Goal: Transaction & Acquisition: Purchase product/service

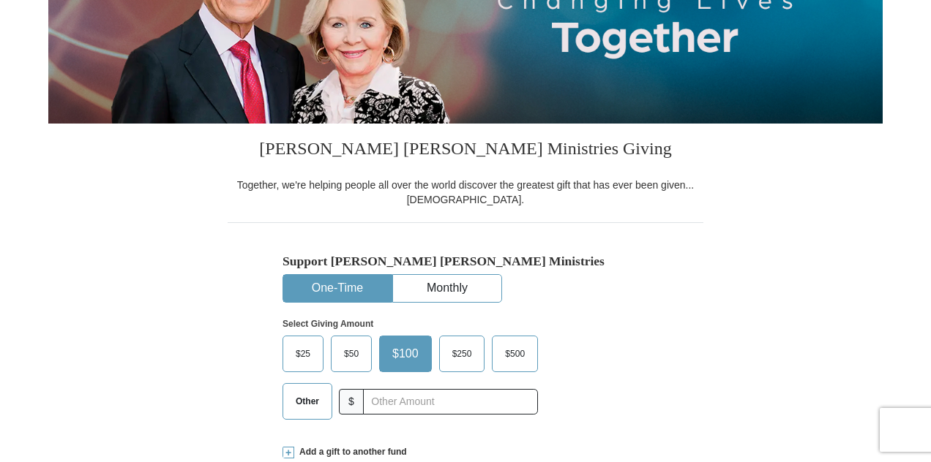
scroll to position [293, 0]
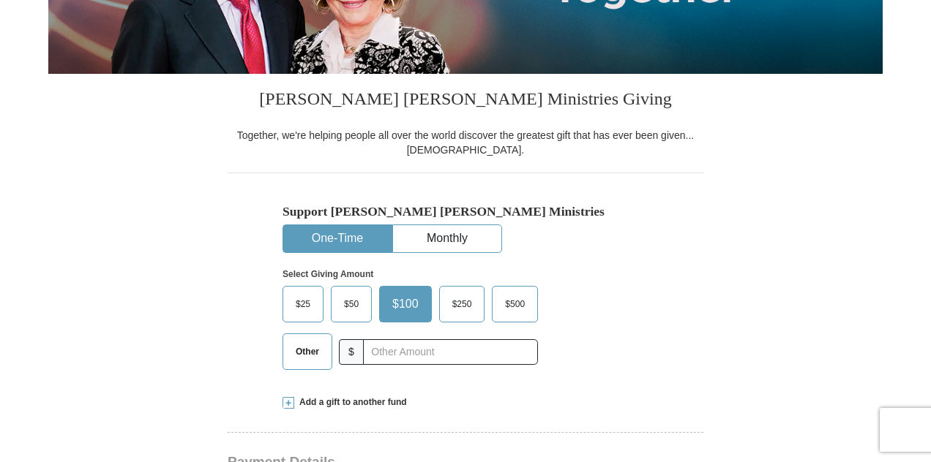
click at [314, 347] on span "Other" at bounding box center [307, 352] width 38 height 22
click at [0, 0] on input "Other" at bounding box center [0, 0] width 0 height 0
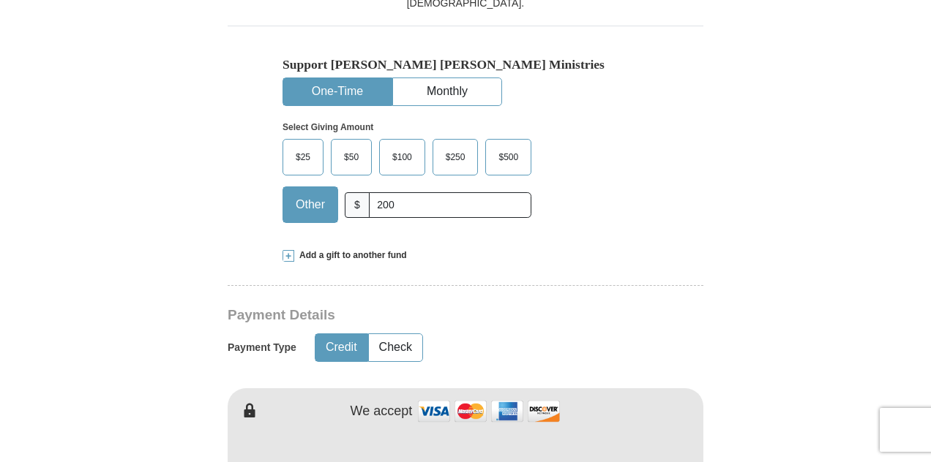
scroll to position [439, 0]
click at [404, 202] on input "200" at bounding box center [450, 206] width 162 height 26
type input "2"
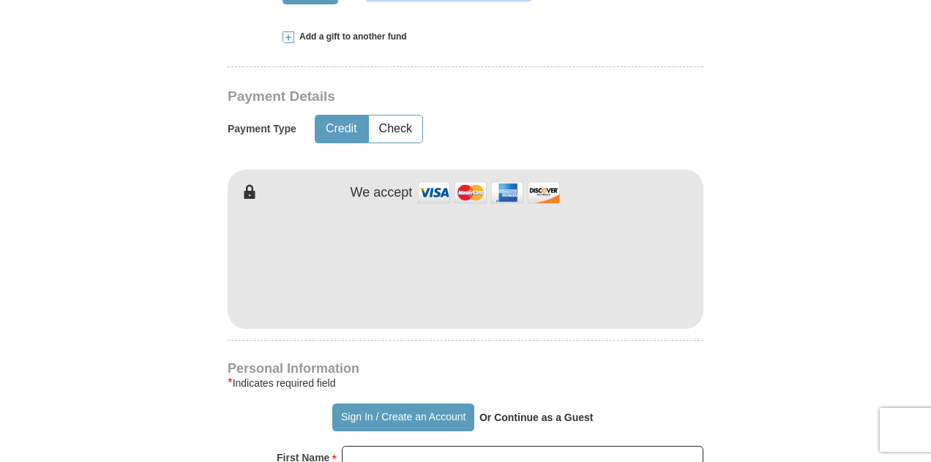
scroll to position [638, 0]
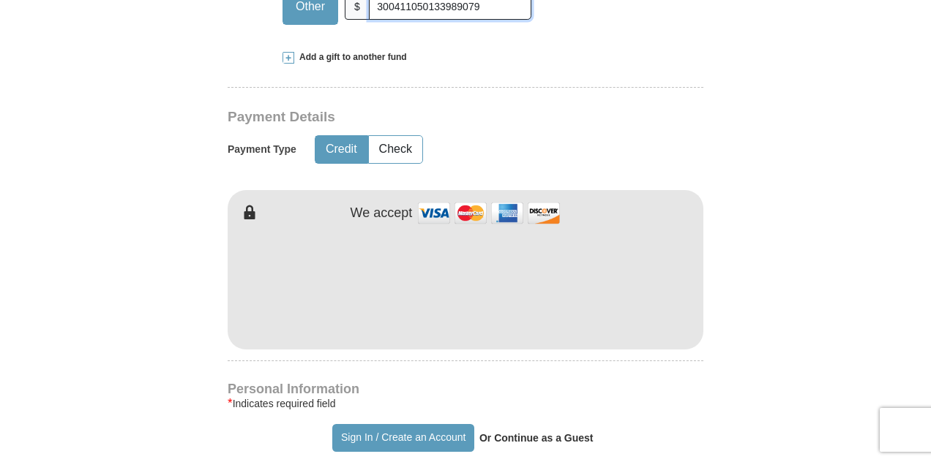
type input "300411050133989079"
click at [675, 364] on div "[PERSON_NAME] [PERSON_NAME] Ministries Giving Together, we're helping people al…" at bounding box center [466, 472] width 476 height 1486
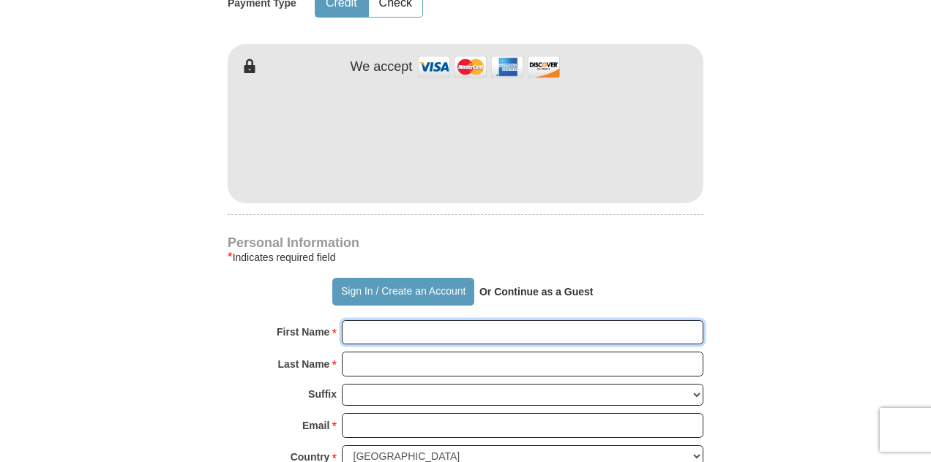
click at [455, 329] on input "First Name *" at bounding box center [522, 332] width 361 height 25
type input "[PERSON_NAME]"
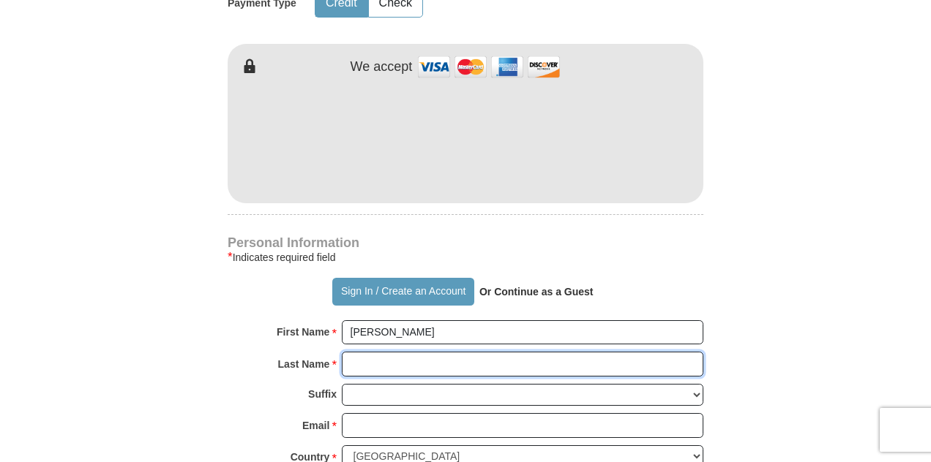
type input "[PERSON_NAME]"
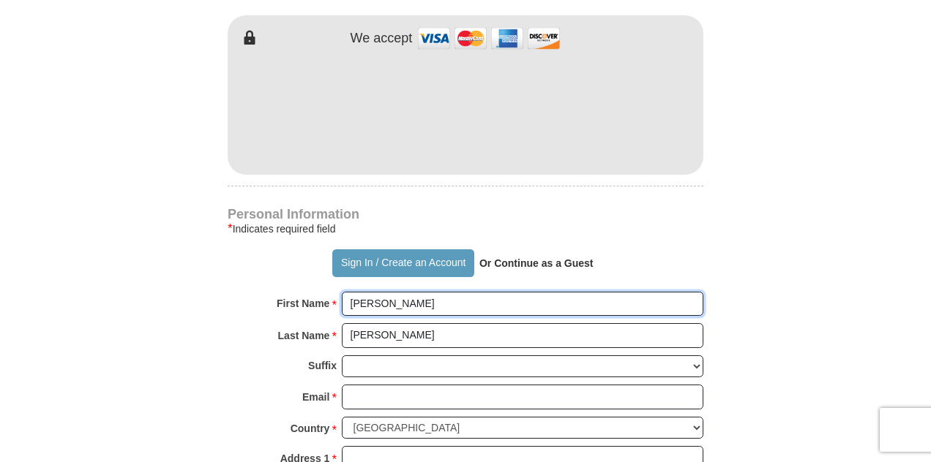
scroll to position [857, 0]
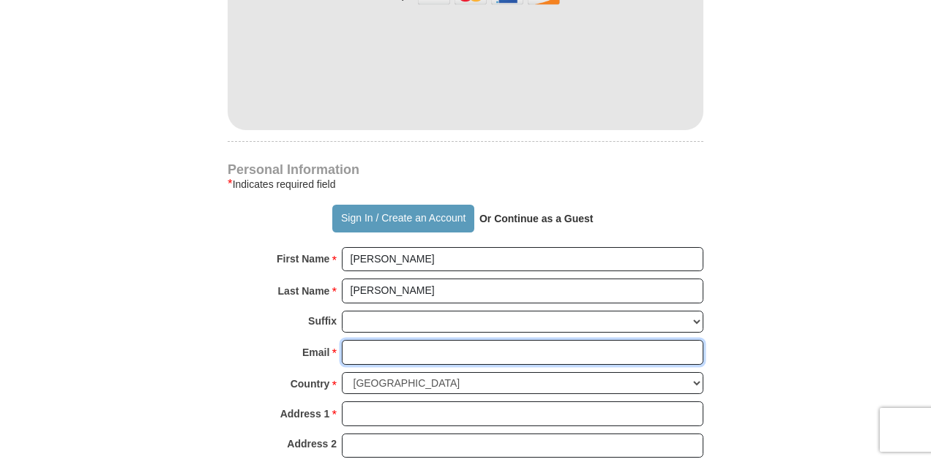
click at [465, 352] on input "Email *" at bounding box center [522, 352] width 361 height 25
type input "[EMAIL_ADDRESS][DOMAIN_NAME]"
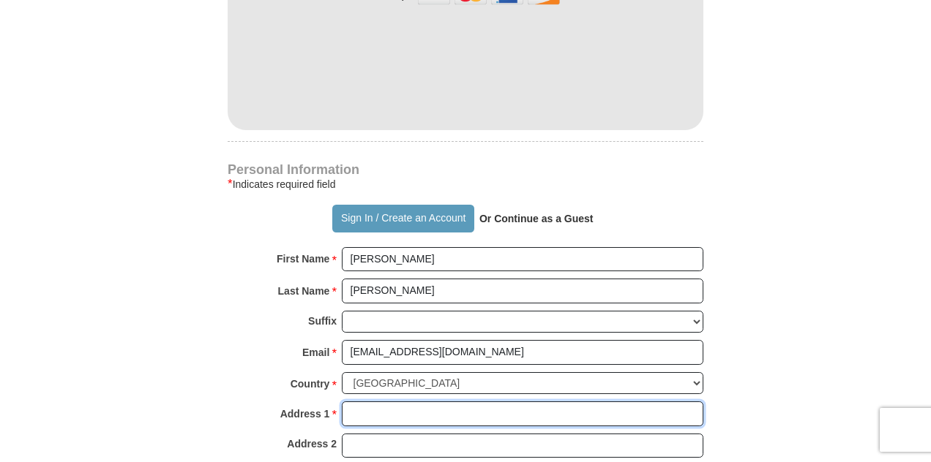
type input "[STREET_ADDRESS]"
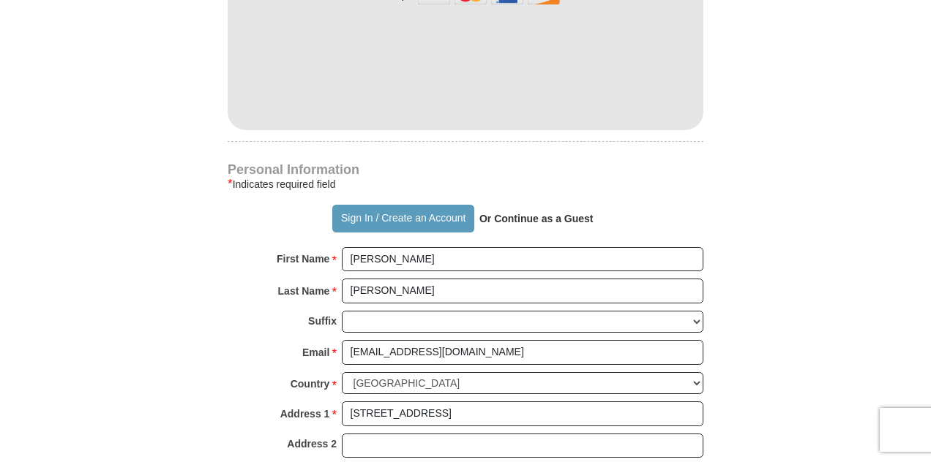
type input "Haslet"
select select "[GEOGRAPHIC_DATA]"
type input "76052"
type input "8173721276"
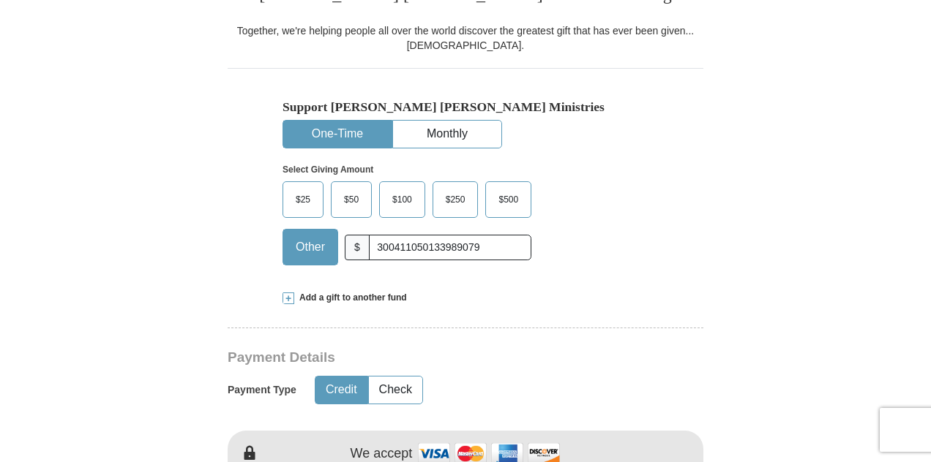
scroll to position [345, 0]
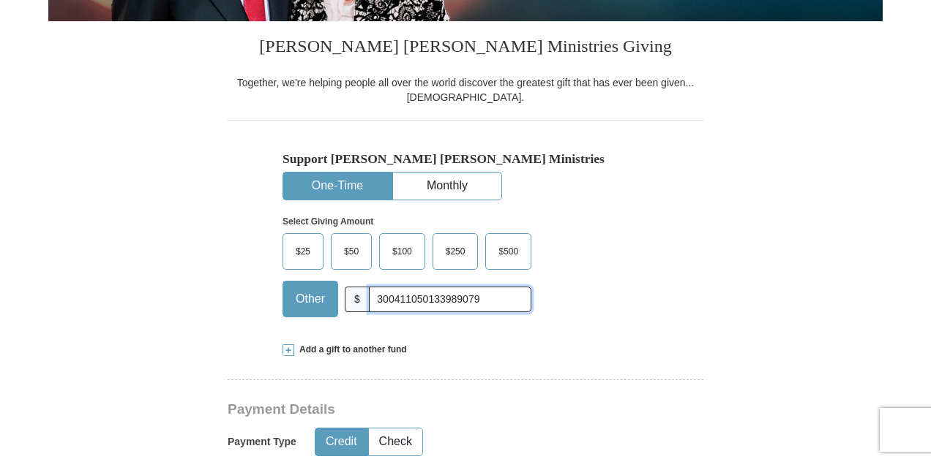
click at [497, 302] on input "300411050133989079" at bounding box center [450, 300] width 162 height 26
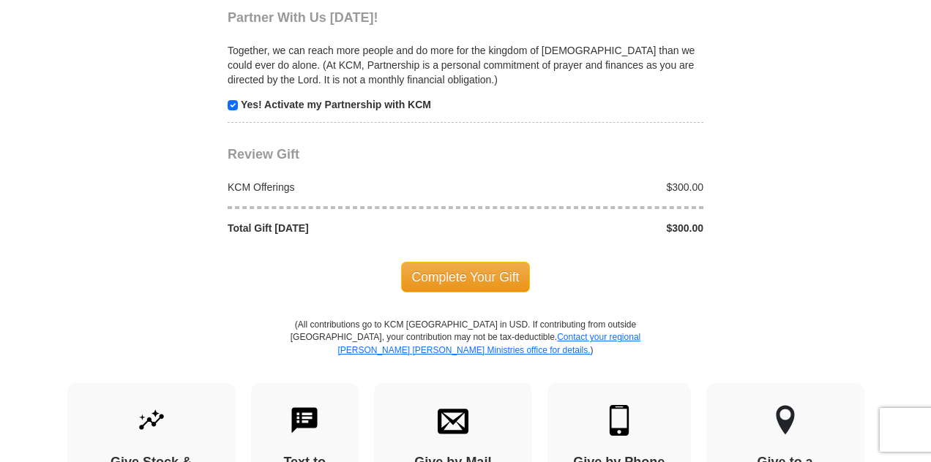
scroll to position [1516, 0]
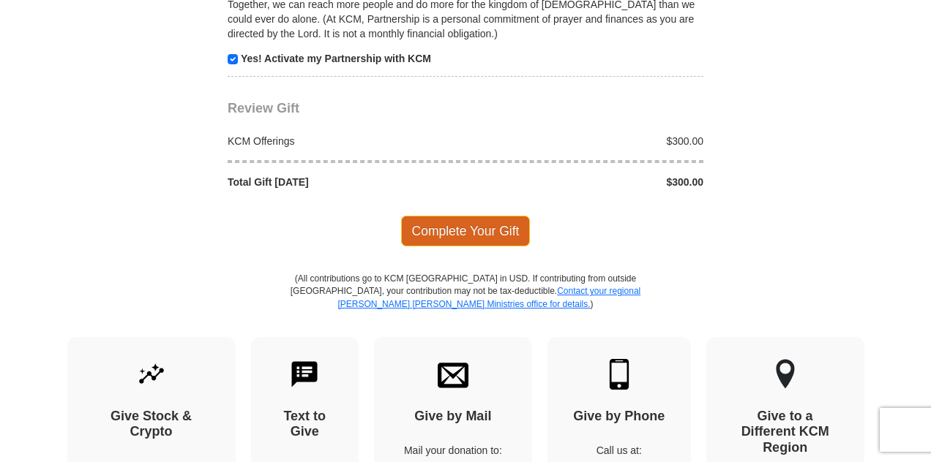
type input "300"
click at [490, 216] on span "Complete Your Gift" at bounding box center [465, 231] width 129 height 31
